Goal: Transaction & Acquisition: Purchase product/service

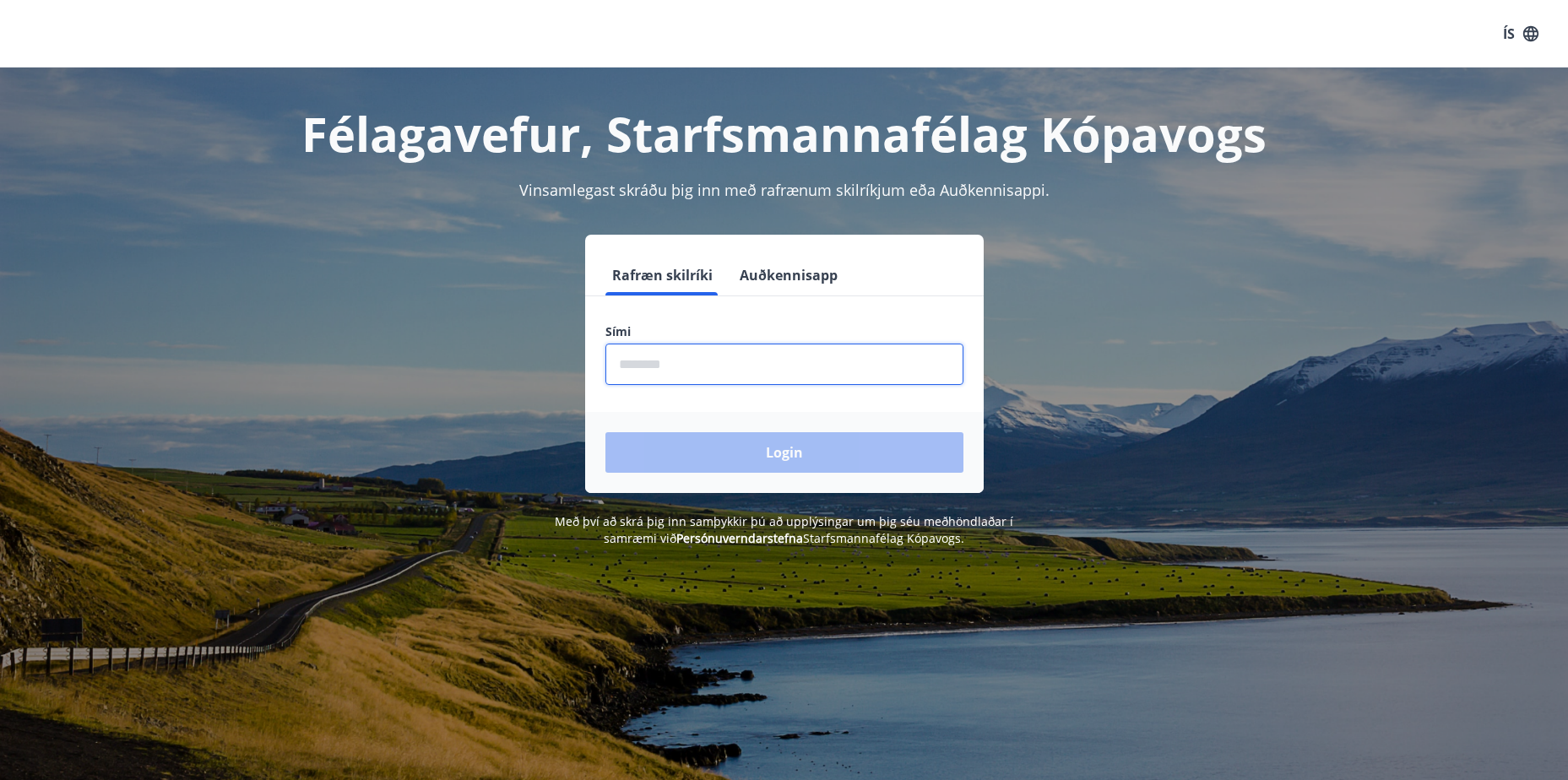
click at [649, 362] on input "phone" at bounding box center [784, 365] width 358 height 41
type input "********"
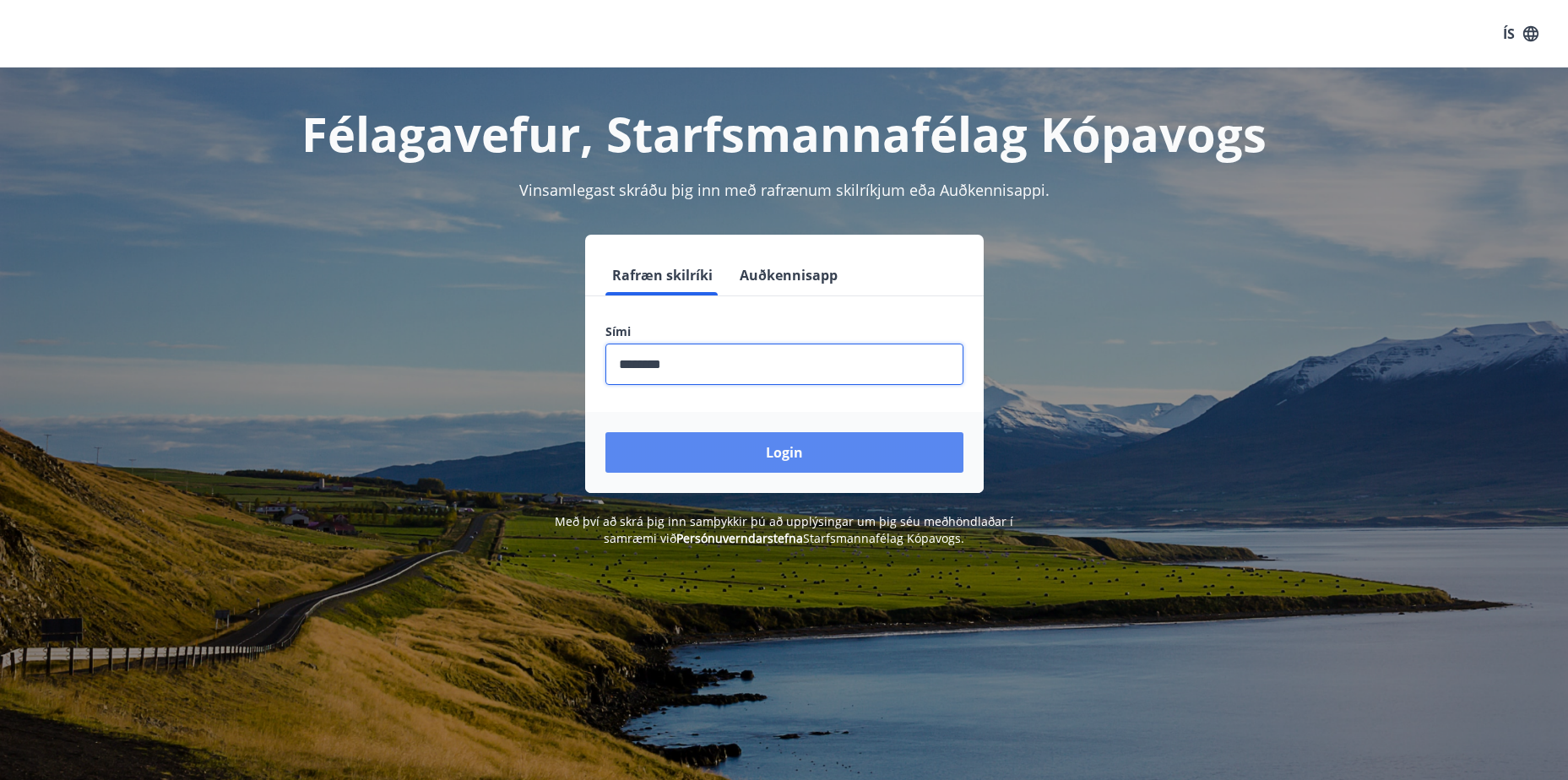
click at [757, 447] on button "Login" at bounding box center [784, 452] width 358 height 41
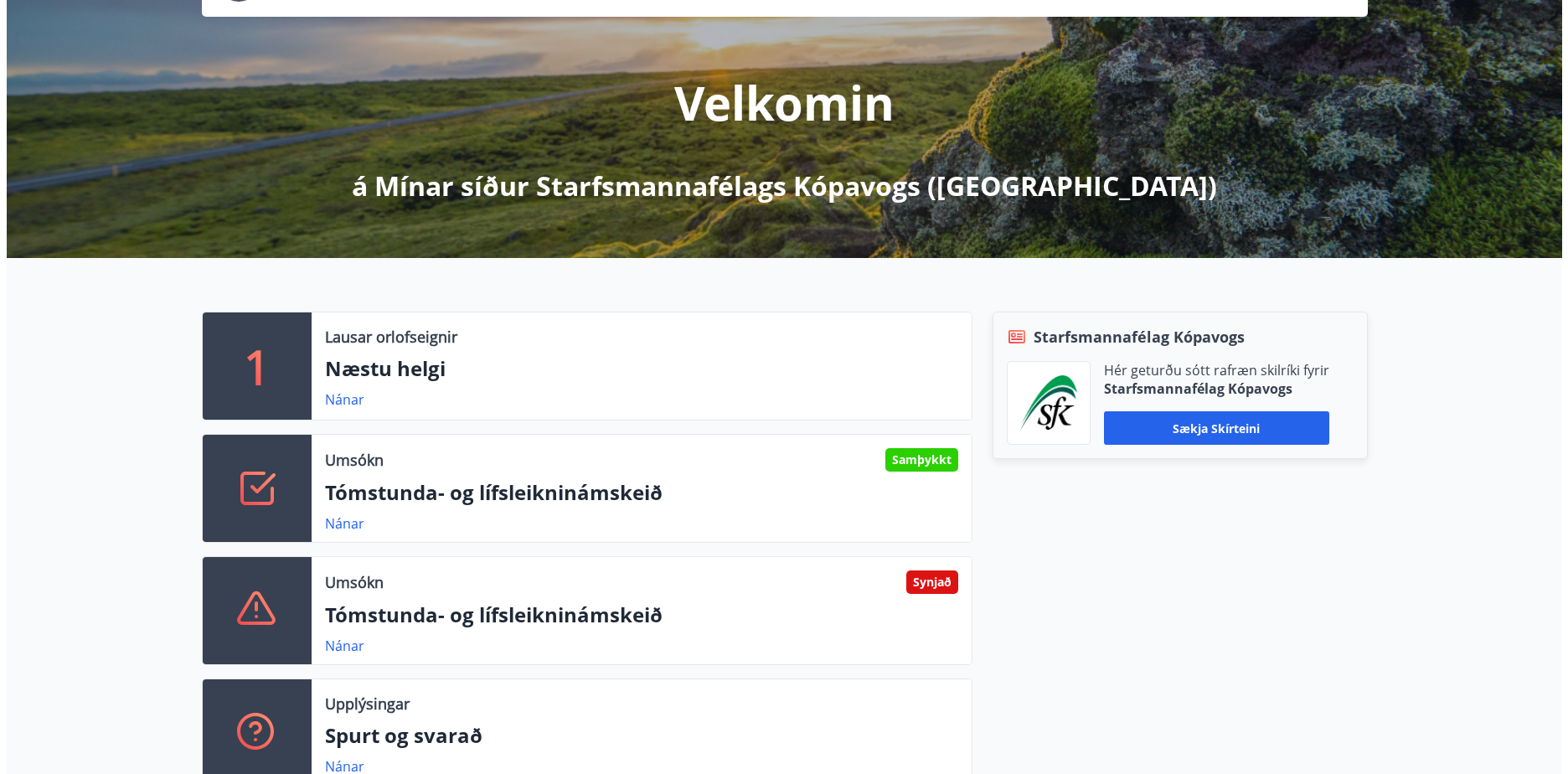
scroll to position [167, 0]
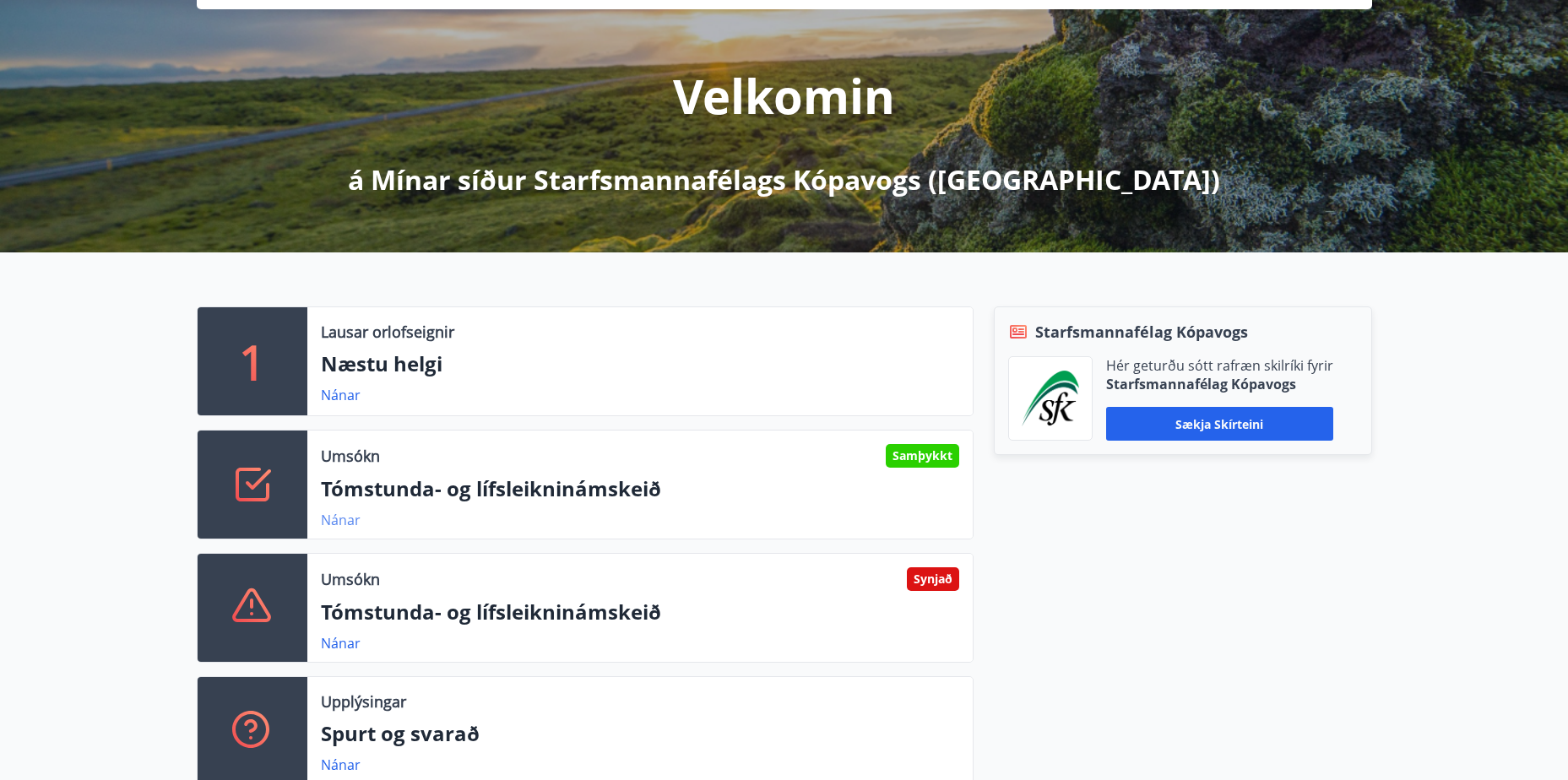
click at [339, 520] on link "Nánar" at bounding box center [341, 520] width 40 height 19
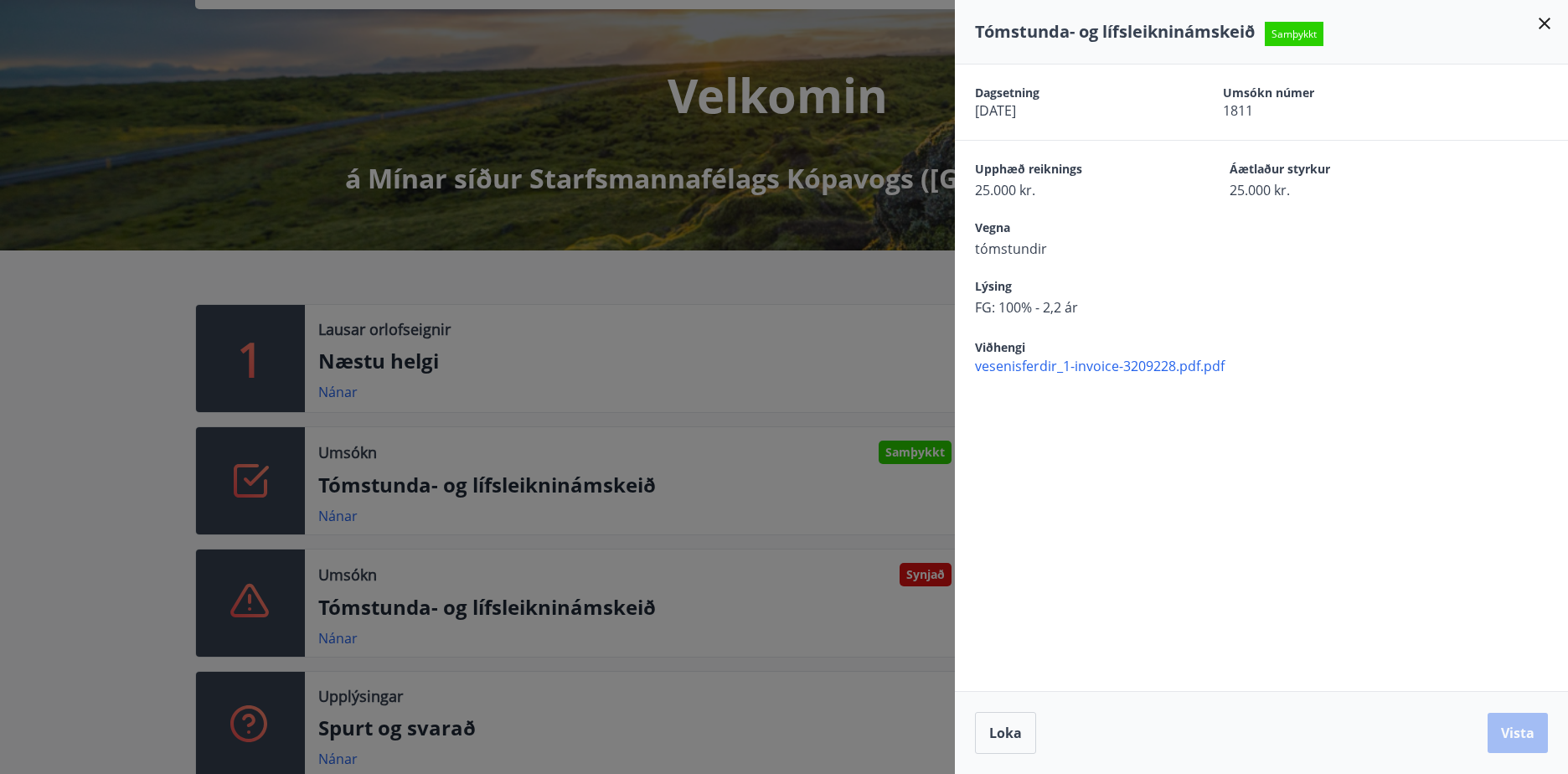
click at [908, 581] on div at bounding box center [784, 387] width 1568 height 774
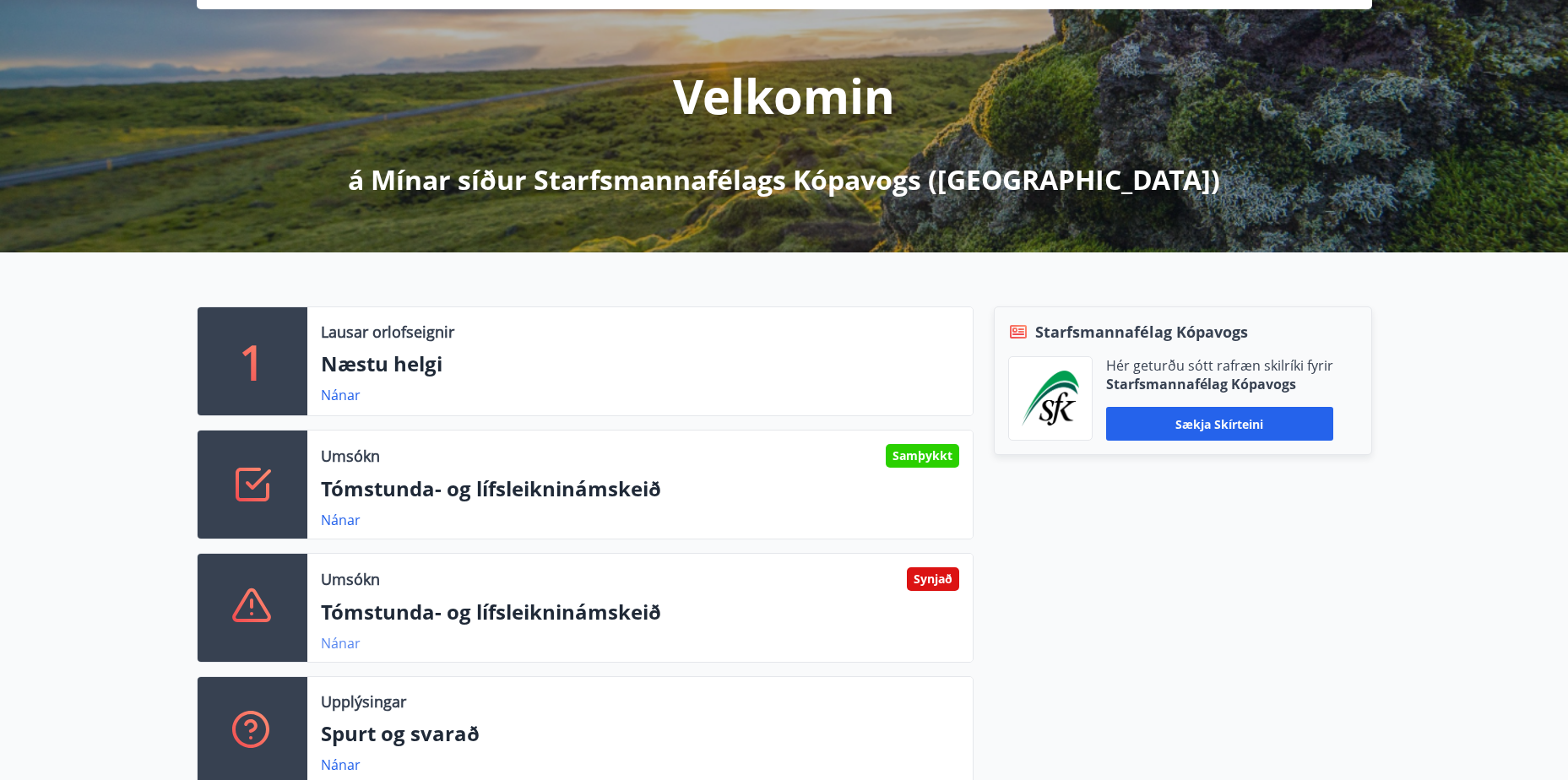
click at [331, 636] on link "Nánar" at bounding box center [341, 643] width 40 height 19
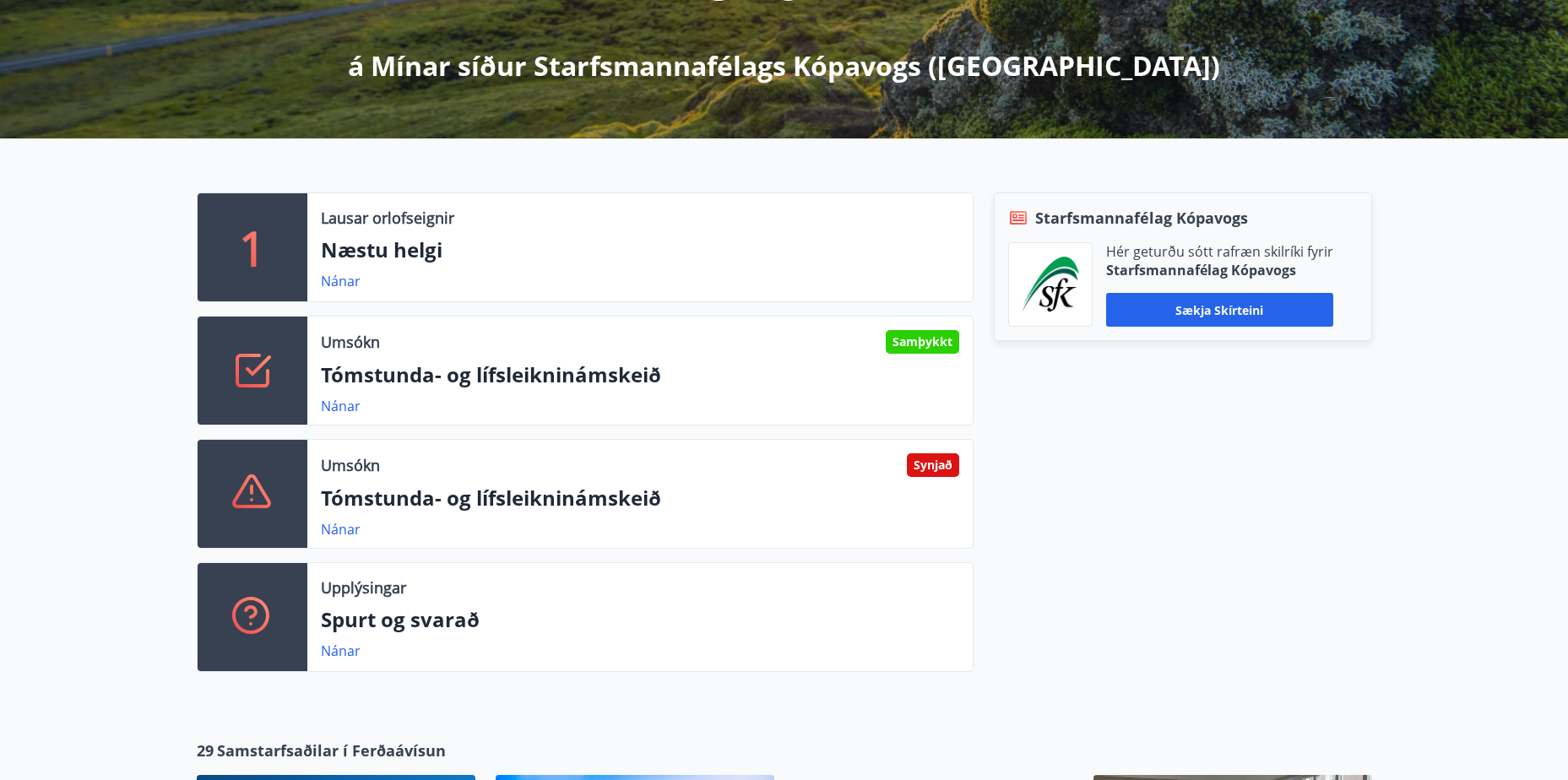
scroll to position [0, 0]
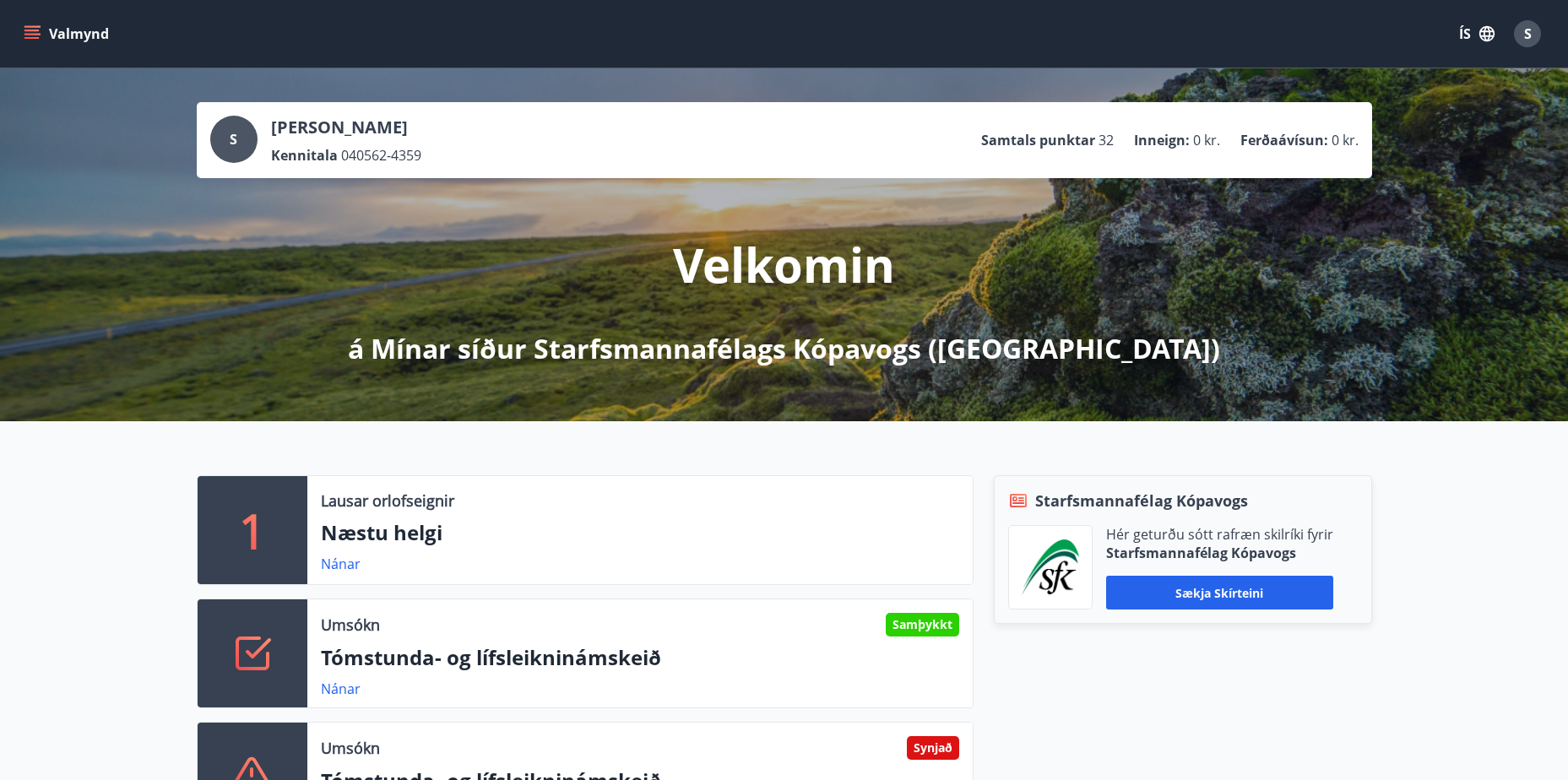
click at [94, 47] on button "Valmynd" at bounding box center [68, 34] width 95 height 30
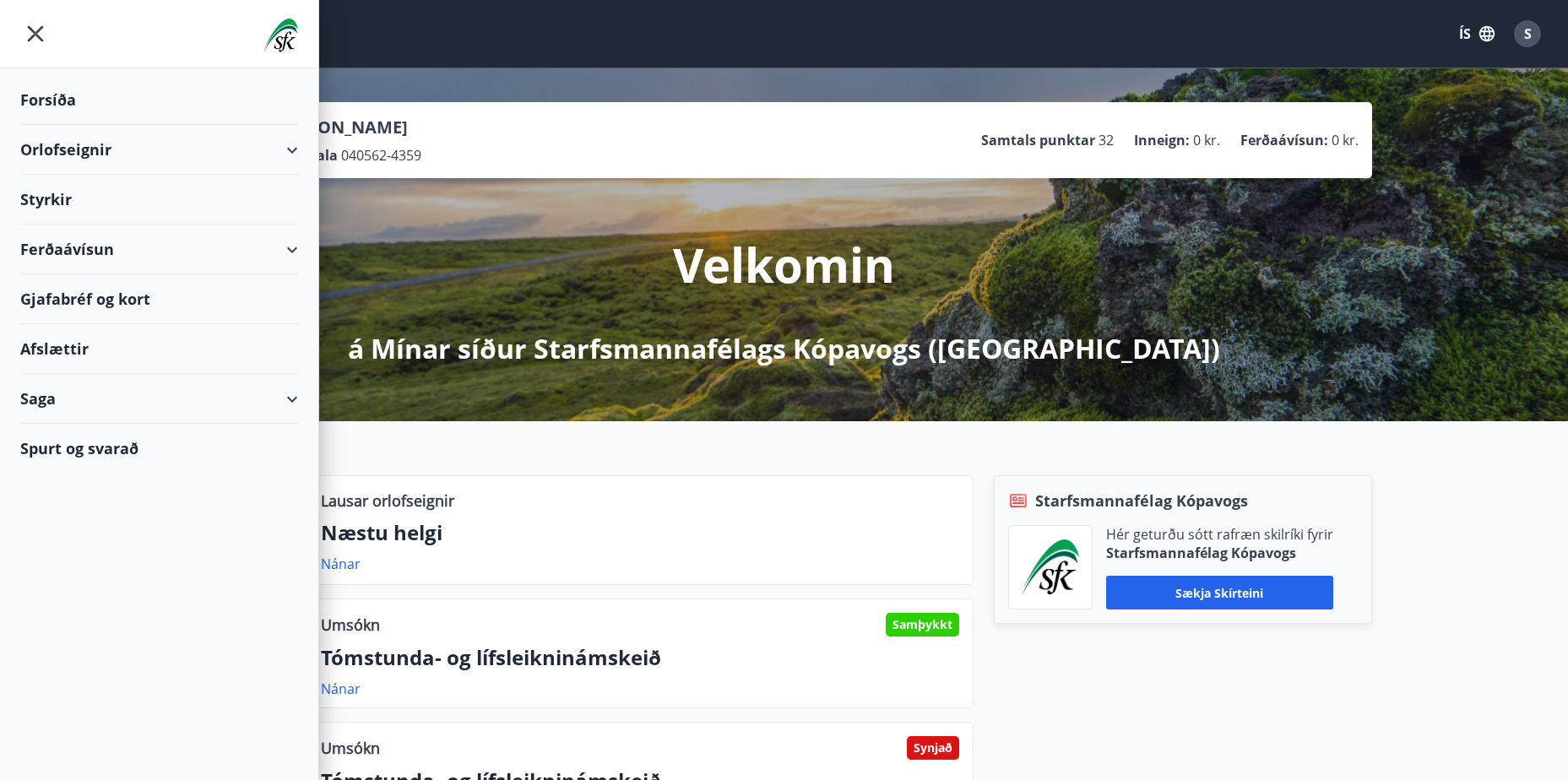
click at [30, 245] on div "Ferðaávísun" at bounding box center [159, 249] width 278 height 50
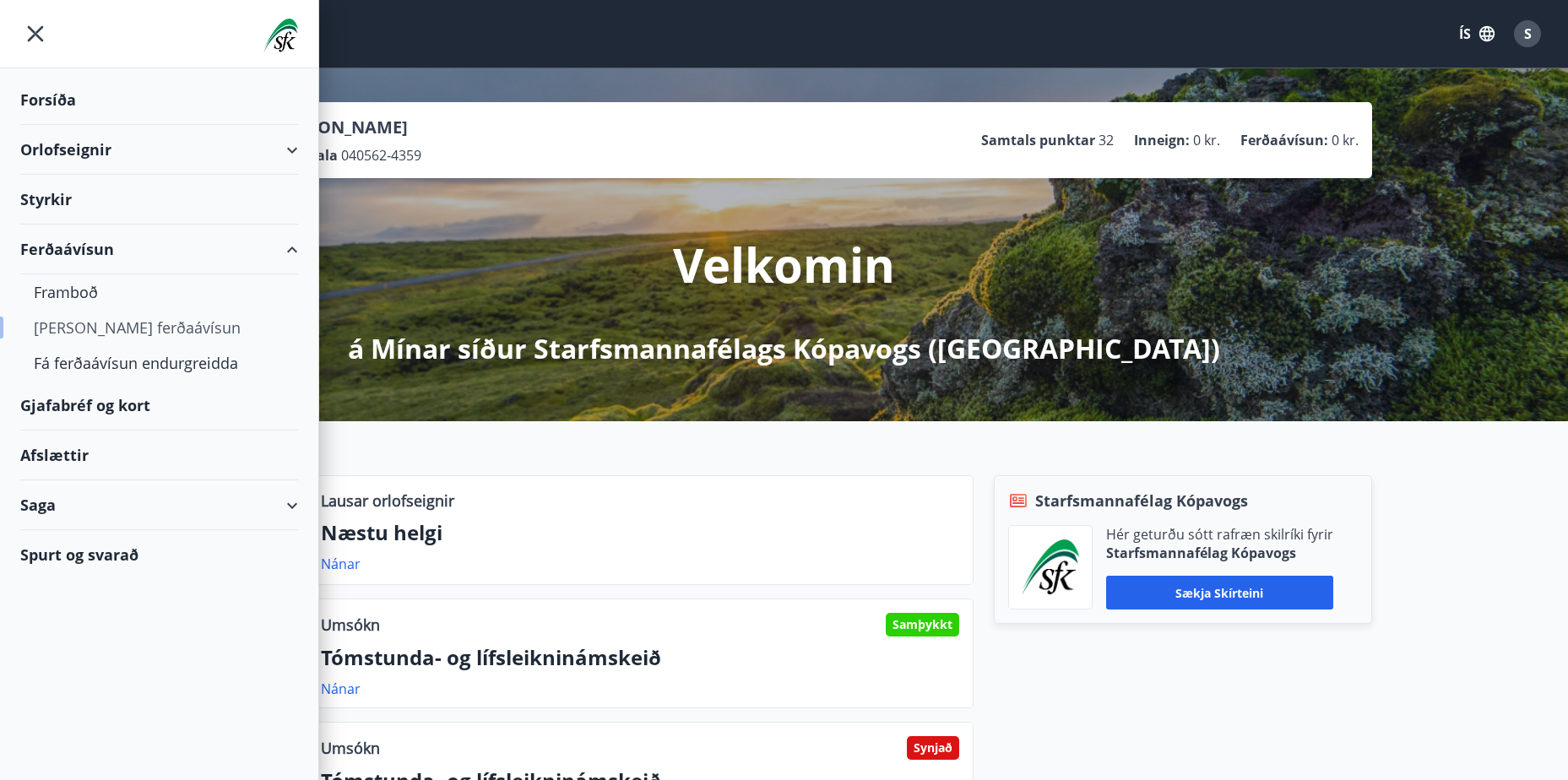
click at [69, 325] on div "Kaupa ferðaávísun" at bounding box center [159, 328] width 251 height 36
